Goal: Transaction & Acquisition: Purchase product/service

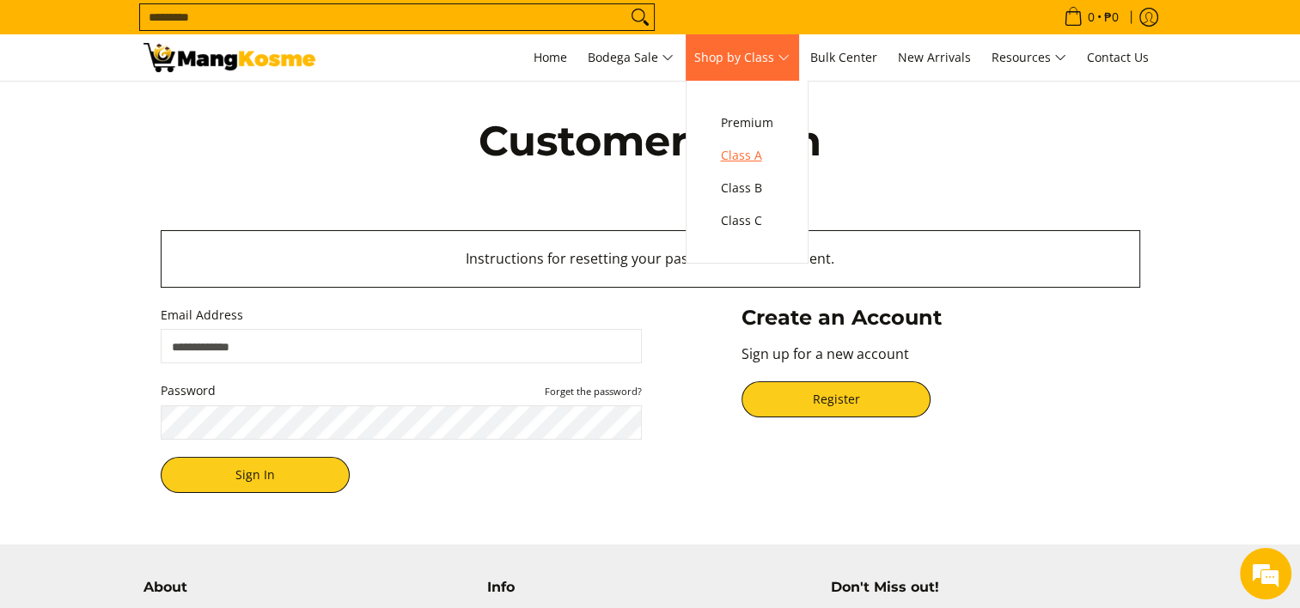
drag, startPoint x: 728, startPoint y: 58, endPoint x: 748, endPoint y: 139, distance: 83.1
click at [728, 58] on span "Shop by Class" at bounding box center [741, 57] width 95 height 21
click at [748, 155] on span "Class A" at bounding box center [747, 155] width 52 height 21
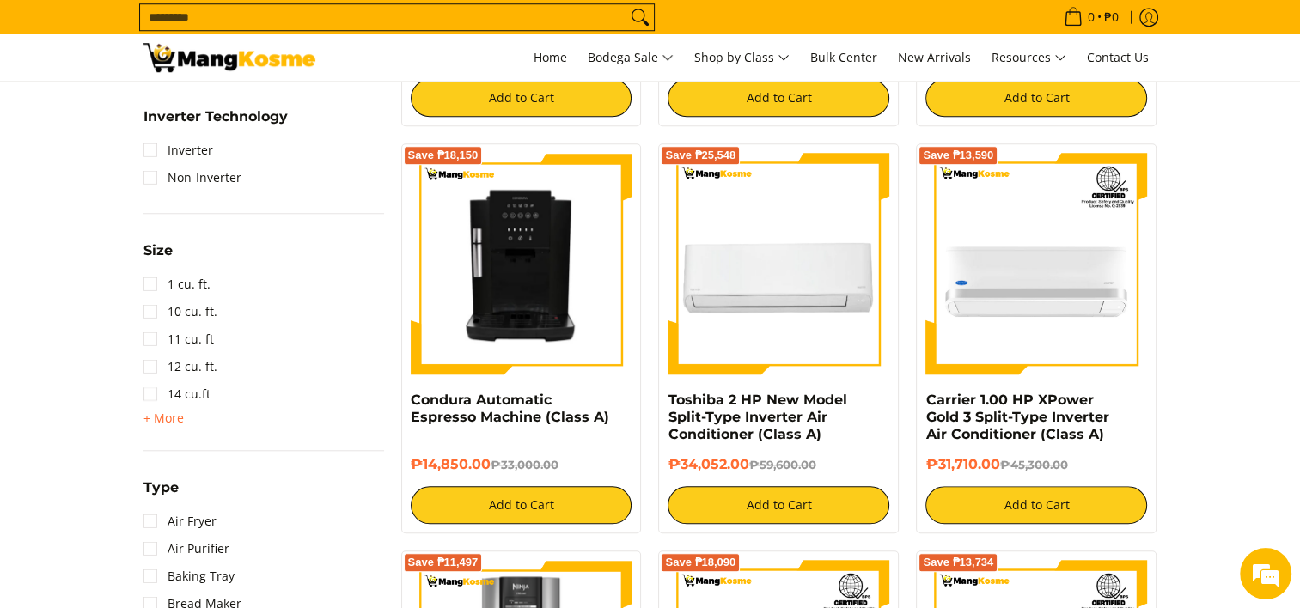
scroll to position [1488, 0]
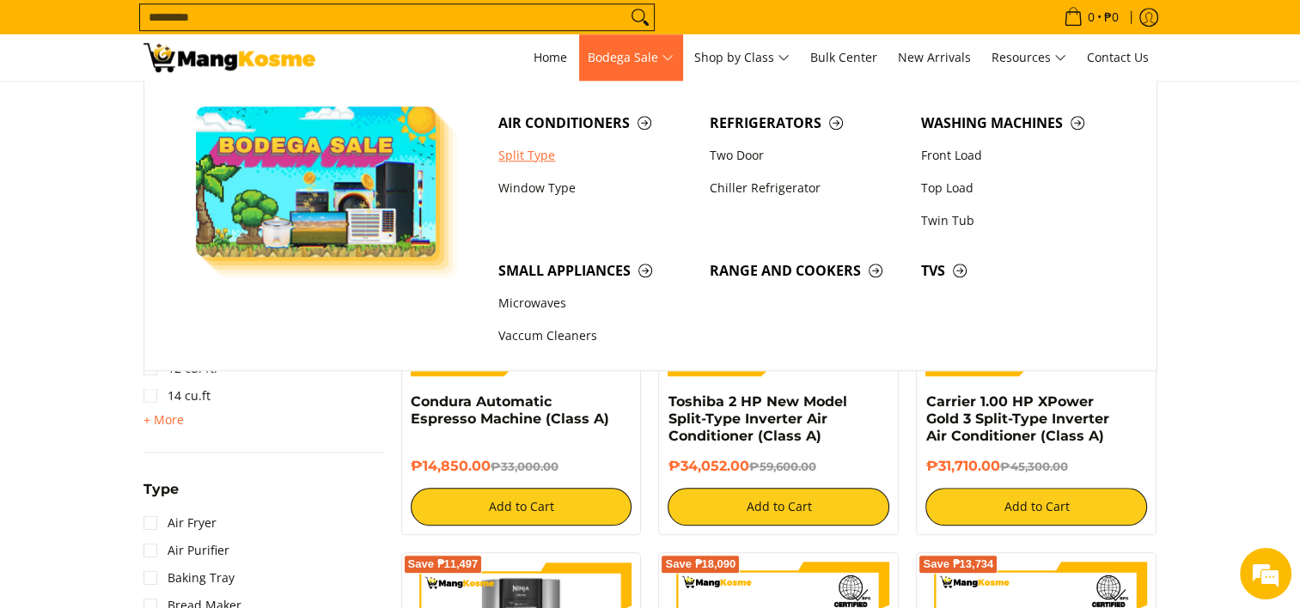
click at [521, 153] on link "Split Type" at bounding box center [595, 155] width 211 height 33
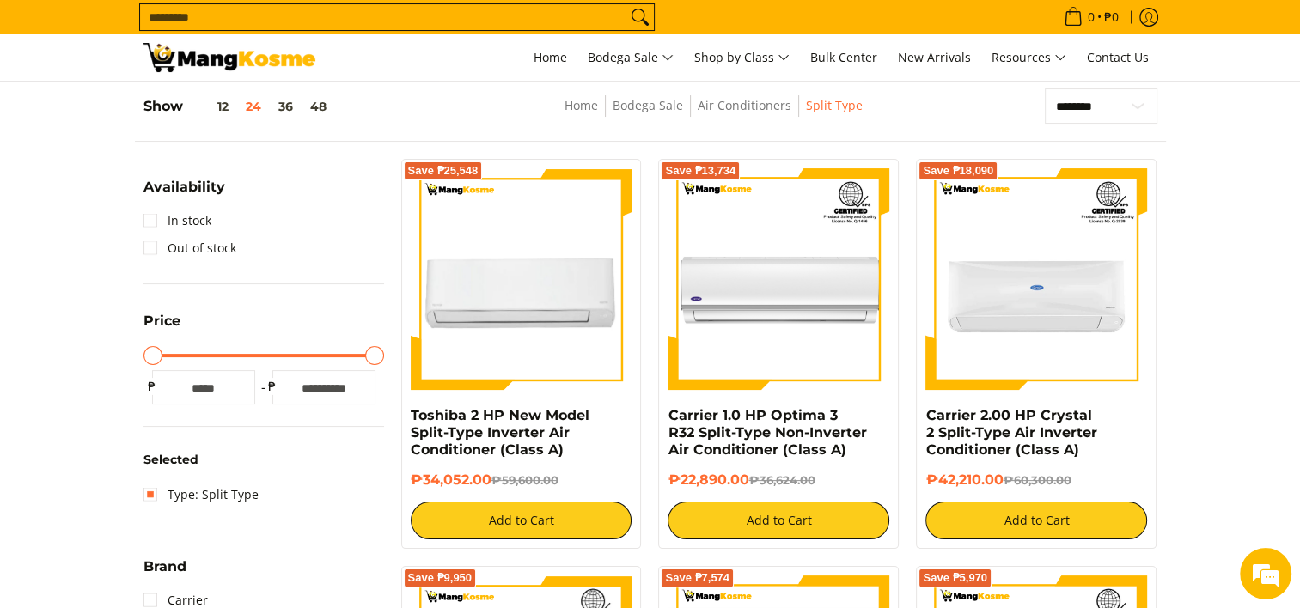
scroll to position [215, 0]
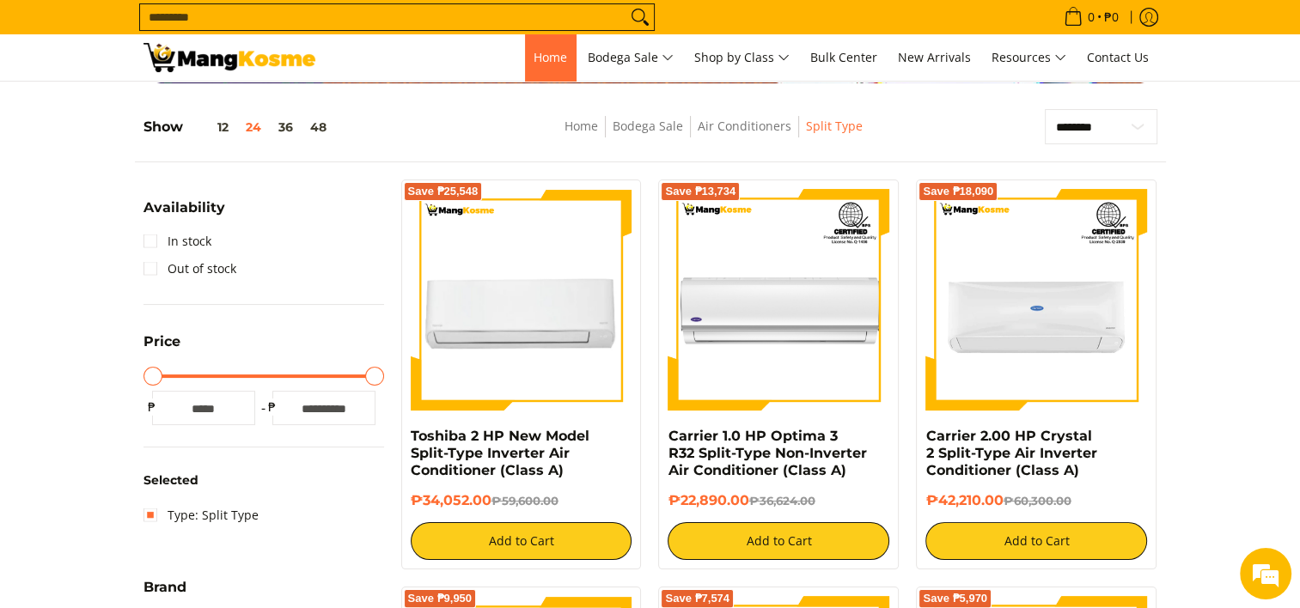
click at [525, 58] on link "Home" at bounding box center [550, 57] width 51 height 46
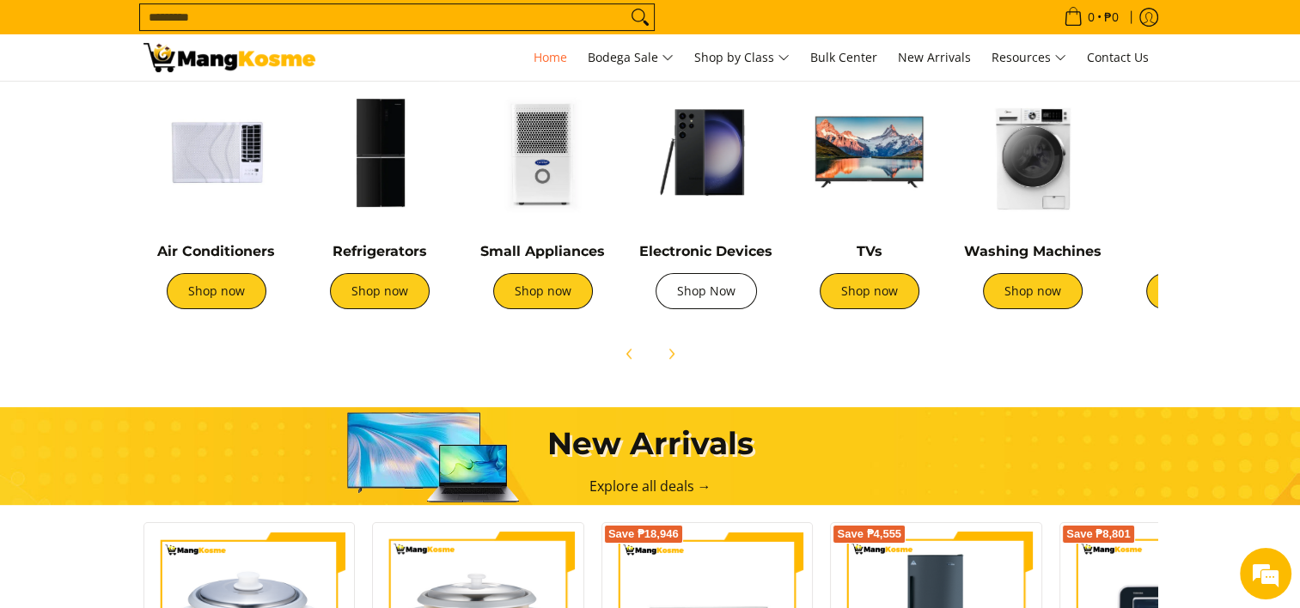
click at [691, 285] on link "Shop Now" at bounding box center [705, 291] width 101 height 36
